Goal: Task Accomplishment & Management: Manage account settings

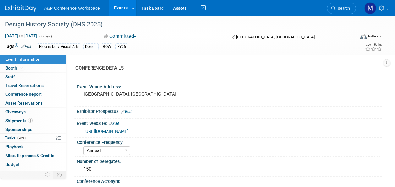
select select "Annual"
select select "Level 2"
select select "In-Person Booth"
select select "Design"
select select "Bloomsbury Visual Arts"
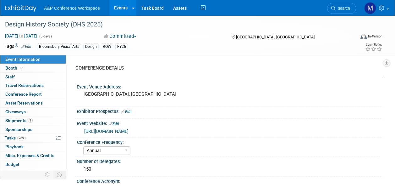
select select "[PERSON_NAME]"
select select "Networking/Commissioning"
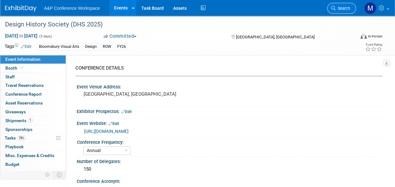
click at [349, 8] on span "Search" at bounding box center [343, 8] width 14 height 5
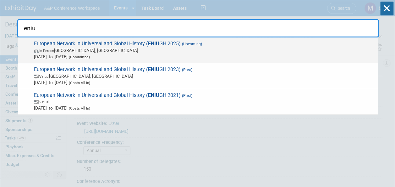
type input "eniu"
click at [152, 41] on strong "ENIU" at bounding box center [153, 44] width 11 height 6
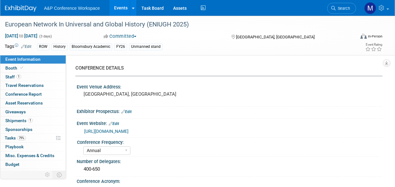
select select "Annual"
select select "Level 3"
select select "Unmanned Display"
select select "History"
select select "Bloomsbury Academic"
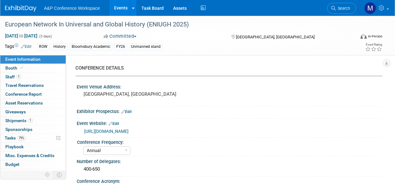
select select "[PERSON_NAME]"
select select "Brand/Subject Presence​"
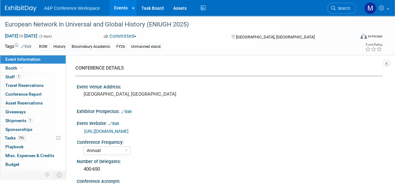
click at [24, 134] on link "79% Tasks 79%" at bounding box center [32, 138] width 65 height 8
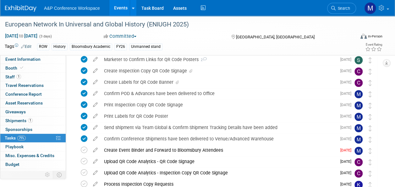
scroll to position [189, 0]
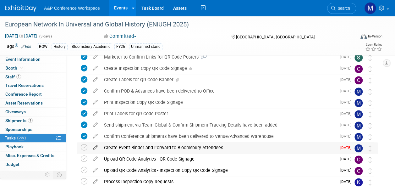
click at [96, 145] on icon at bounding box center [95, 146] width 11 height 8
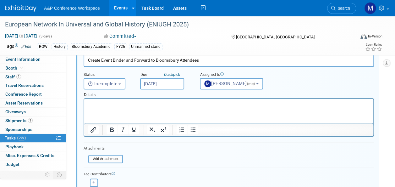
scroll to position [333, 0]
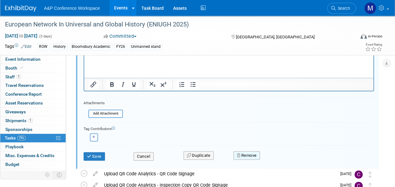
click at [245, 153] on button "Remove" at bounding box center [247, 155] width 27 height 9
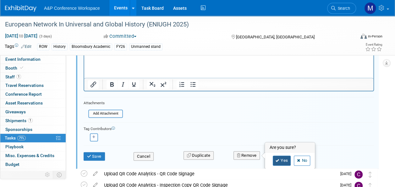
click at [282, 158] on link "Yes" at bounding box center [282, 160] width 18 height 10
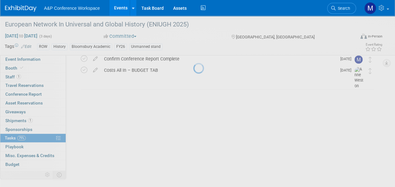
scroll to position [239, 0]
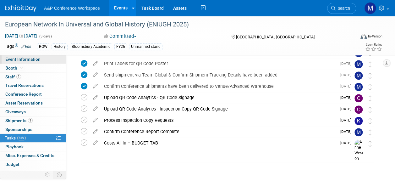
click at [29, 59] on span "Event Information" at bounding box center [22, 59] width 35 height 5
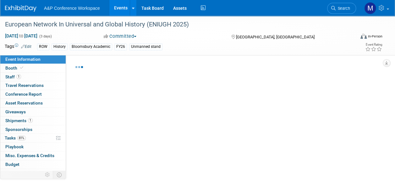
select select "Annual"
select select "Level 3"
select select "Unmanned Display"
select select "History"
select select "Bloomsbury Academic"
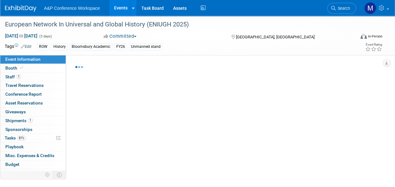
select select "[PERSON_NAME]"
select select "Brand/Subject Presence​"
